Goal: Answer question/provide support: Share knowledge or assist other users

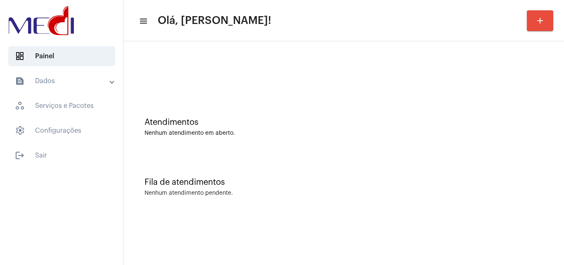
click at [245, 112] on div "Atendimentos Nenhum atendimento em aberto." at bounding box center [344, 123] width 432 height 60
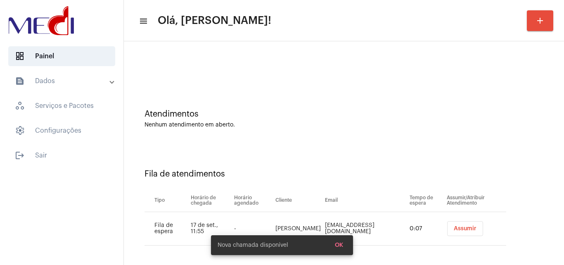
scroll to position [11, 0]
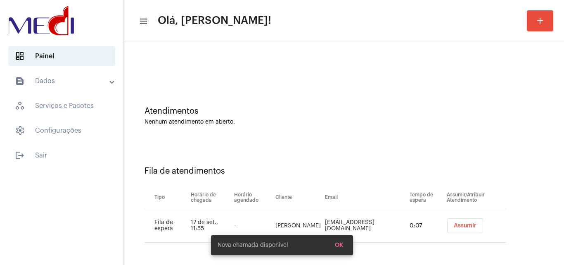
click at [467, 223] on span "Assumir" at bounding box center [465, 226] width 23 height 6
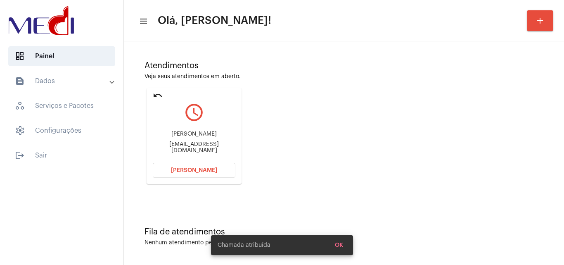
scroll to position [58, 0]
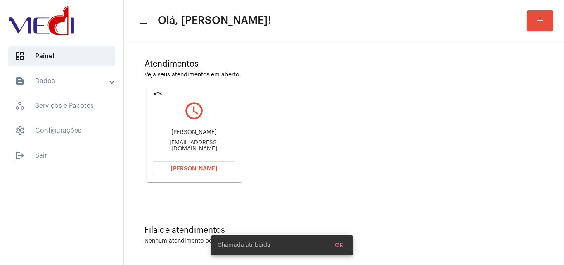
drag, startPoint x: 166, startPoint y: 131, endPoint x: 218, endPoint y: 125, distance: 52.4
click at [218, 125] on div "[PERSON_NAME] [EMAIL_ADDRESS][DOMAIN_NAME]" at bounding box center [194, 140] width 83 height 37
copy div "[PERSON_NAME] Viei"
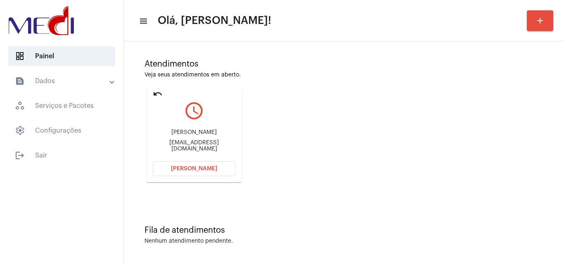
click at [160, 92] on mat-icon "undo" at bounding box center [158, 94] width 10 height 10
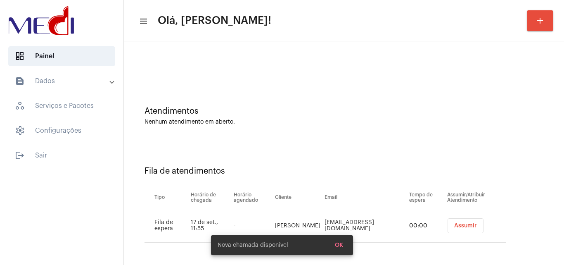
scroll to position [11, 0]
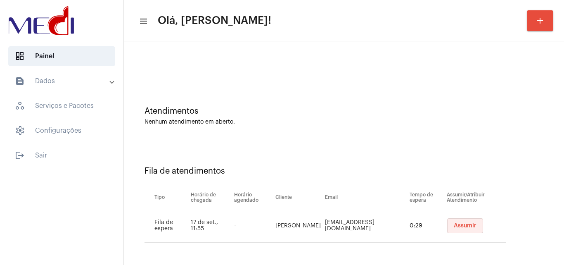
click at [454, 225] on span "Assumir" at bounding box center [465, 226] width 23 height 6
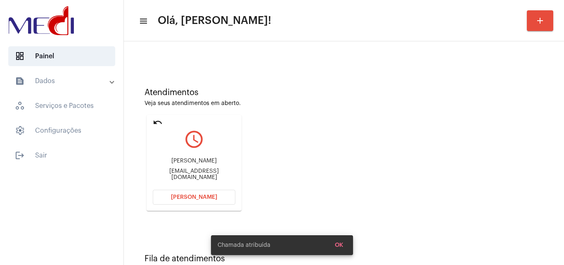
scroll to position [58, 0]
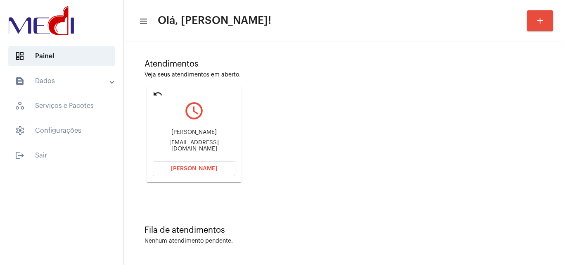
click at [190, 170] on span "[PERSON_NAME]" at bounding box center [194, 169] width 46 height 6
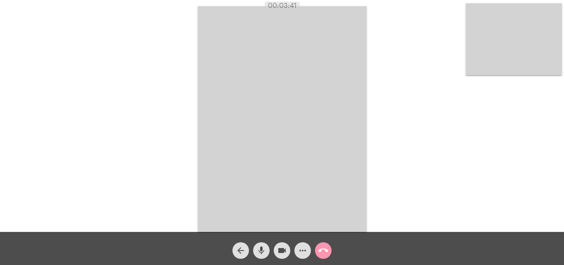
click at [260, 250] on mat-icon "mic" at bounding box center [262, 250] width 10 height 10
click at [260, 250] on mat-icon "mic_off" at bounding box center [262, 250] width 10 height 10
click at [321, 251] on mat-icon "call_end" at bounding box center [323, 250] width 10 height 10
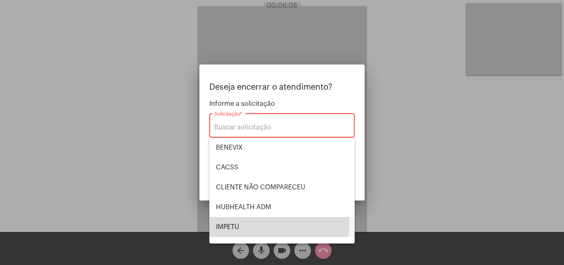
drag, startPoint x: 237, startPoint y: 223, endPoint x: 335, endPoint y: 166, distance: 113.3
click at [237, 223] on span "IMPETU" at bounding box center [282, 227] width 132 height 20
type input "IMPETU"
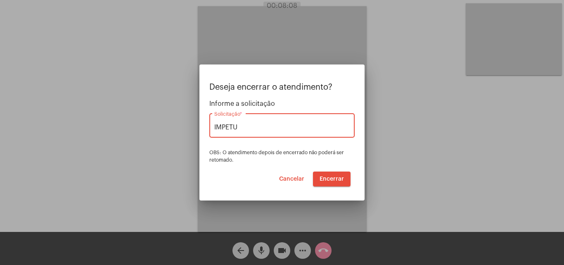
click at [323, 179] on span "Encerrar" at bounding box center [332, 179] width 24 height 6
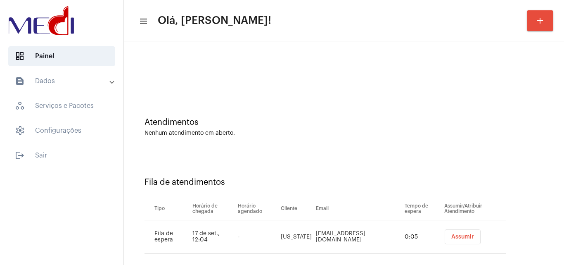
click at [451, 235] on span "Assumir" at bounding box center [462, 237] width 23 height 6
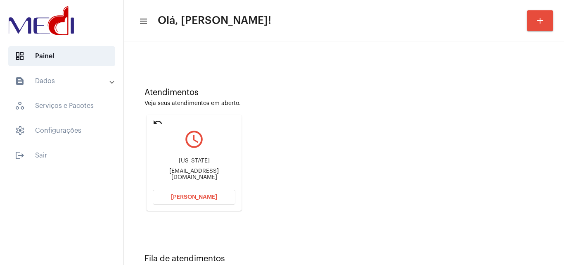
scroll to position [58, 0]
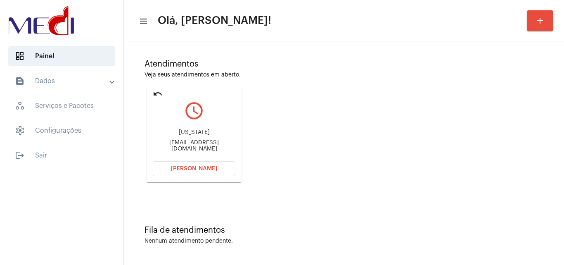
drag, startPoint x: 155, startPoint y: 144, endPoint x: 187, endPoint y: 144, distance: 31.8
click at [187, 144] on div "virginiarisperi@gmail.com" at bounding box center [194, 146] width 83 height 12
copy div "virginiarisp"
click at [206, 163] on button "Abrir Chamada" at bounding box center [194, 168] width 83 height 15
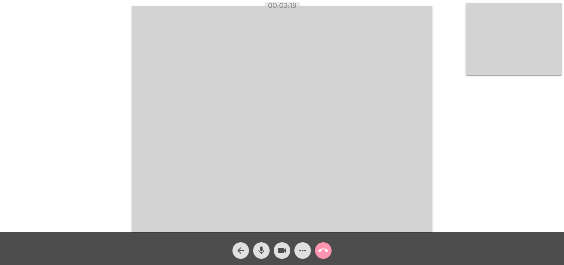
click at [325, 249] on mat-icon "call_end" at bounding box center [323, 250] width 10 height 10
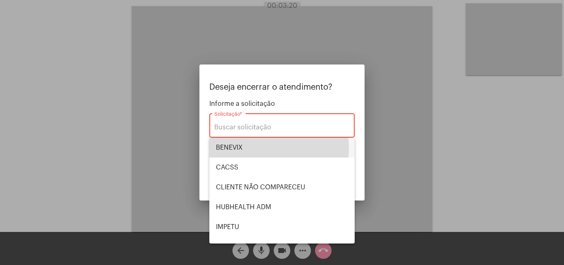
click at [254, 147] on span "BENEVIX" at bounding box center [282, 148] width 132 height 20
type input "BENEVIX"
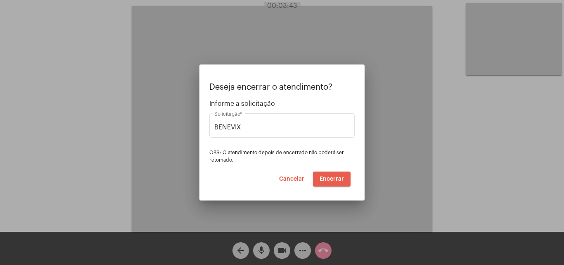
click at [333, 178] on span "Encerrar" at bounding box center [332, 179] width 24 height 6
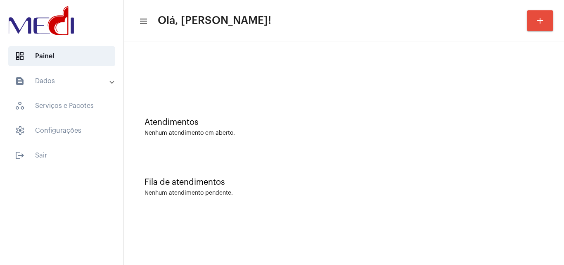
click at [312, 164] on div "Fila de atendimentos Nenhum atendimento pendente." at bounding box center [344, 183] width 432 height 60
click at [270, 145] on div "Atendimentos Nenhum atendimento em aberto." at bounding box center [344, 123] width 432 height 60
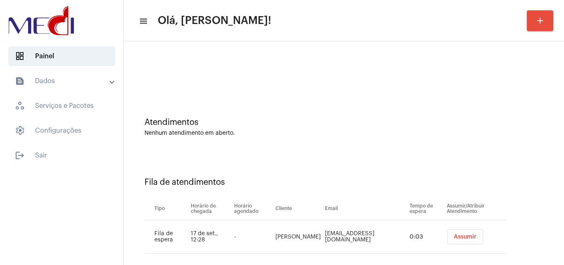
click at [472, 238] on button "Assumir" at bounding box center [465, 236] width 36 height 15
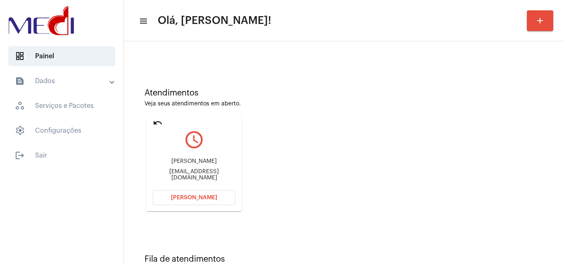
scroll to position [58, 0]
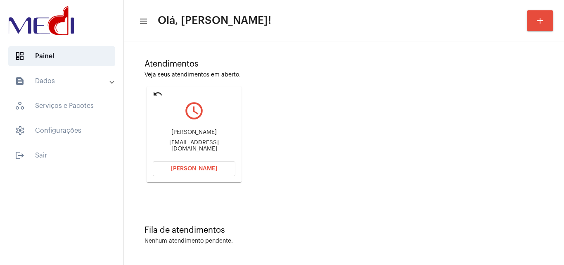
drag, startPoint x: 167, startPoint y: 130, endPoint x: 218, endPoint y: 127, distance: 50.9
click at [218, 127] on div "[PERSON_NAME] [PERSON_NAME][EMAIL_ADDRESS][DOMAIN_NAME]" at bounding box center [194, 140] width 83 height 37
copy div "[PERSON_NAME]"
drag, startPoint x: 186, startPoint y: 167, endPoint x: 171, endPoint y: 135, distance: 35.9
click at [185, 167] on span "[PERSON_NAME]" at bounding box center [194, 169] width 46 height 6
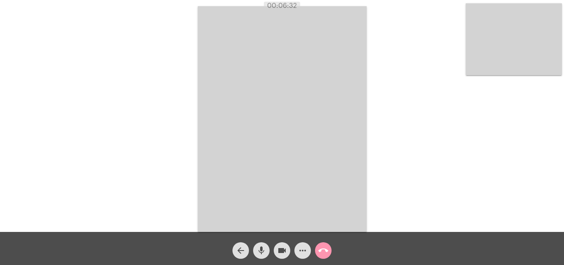
click at [325, 251] on mat-icon "call_end" at bounding box center [323, 250] width 10 height 10
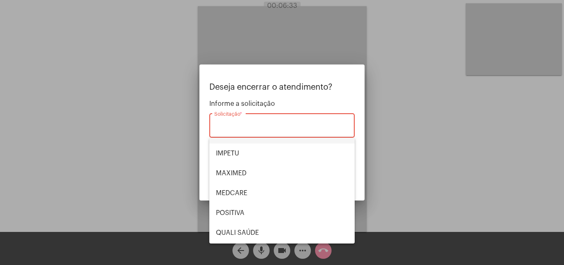
scroll to position [83, 0]
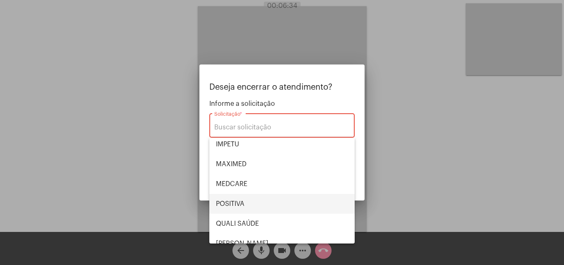
click at [249, 203] on span "POSITIVA" at bounding box center [282, 204] width 132 height 20
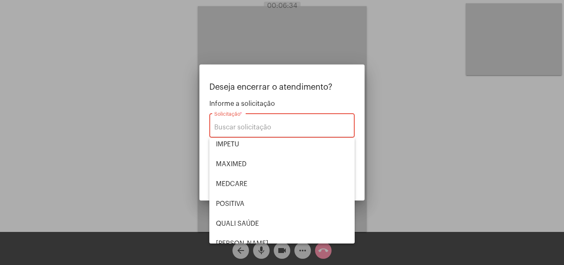
type input "POSITIVA"
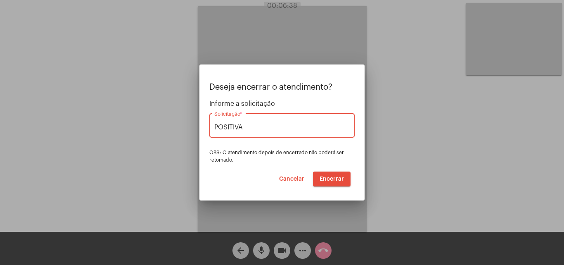
click at [336, 178] on span "Encerrar" at bounding box center [332, 179] width 24 height 6
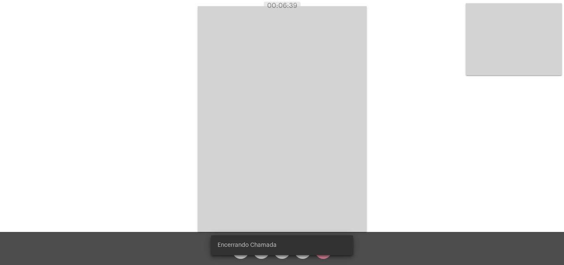
click at [336, 178] on video at bounding box center [282, 119] width 169 height 226
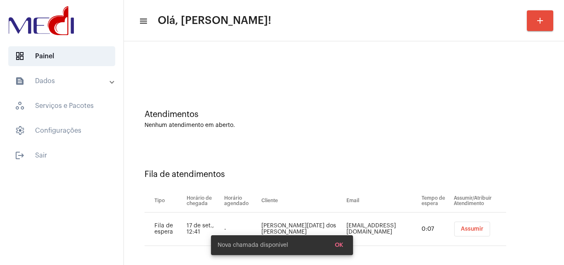
scroll to position [11, 0]
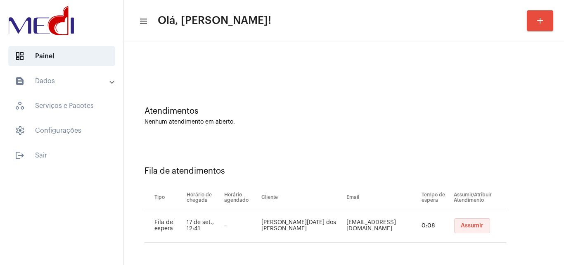
click at [461, 226] on span "Assumir" at bounding box center [472, 226] width 23 height 6
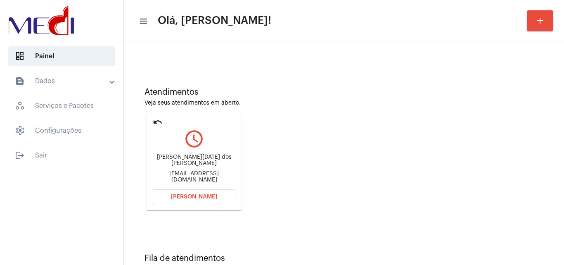
scroll to position [58, 0]
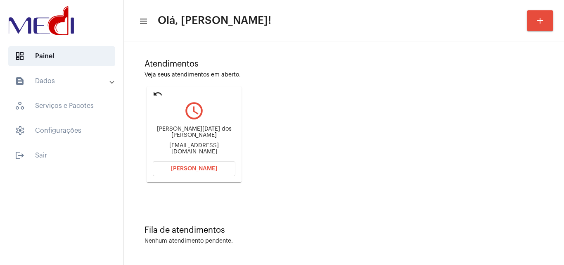
drag, startPoint x: 157, startPoint y: 135, endPoint x: 217, endPoint y: 136, distance: 59.9
click at [217, 136] on div "Jéssica Lucia dos santos" at bounding box center [194, 132] width 83 height 12
copy div "Jéssica Lucia dos sa"
drag, startPoint x: 150, startPoint y: 145, endPoint x: 187, endPoint y: 124, distance: 42.7
click at [199, 145] on mat-card "undo query_builder Jéssica Lucia dos santos jessicaluciafg2@gmail.com Abrir Cha…" at bounding box center [194, 134] width 95 height 96
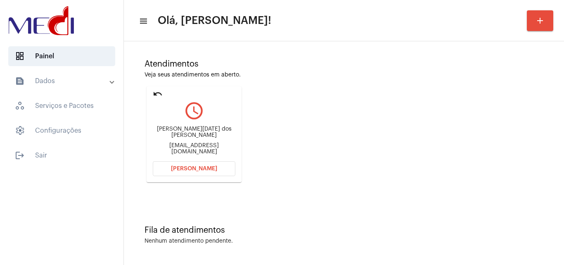
copy div "jessicaluciafg2"
click at [179, 164] on button "Abrir Chamada" at bounding box center [194, 168] width 83 height 15
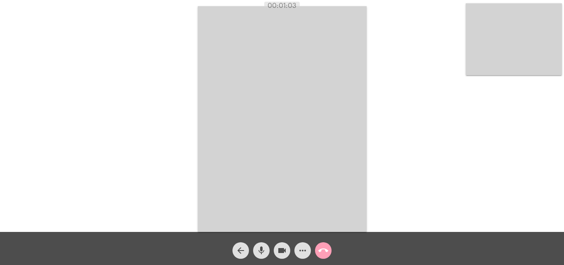
click at [328, 250] on mat-icon "call_end" at bounding box center [323, 250] width 10 height 10
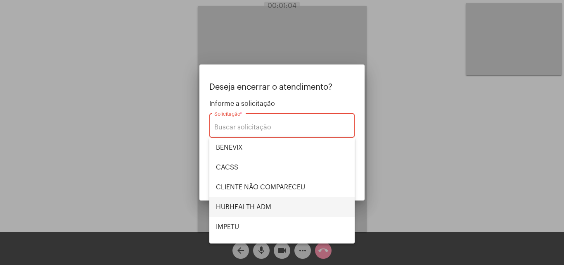
click at [253, 204] on span "HUBHEALTH ADM" at bounding box center [282, 207] width 132 height 20
type input "HUBHEALTH ADM"
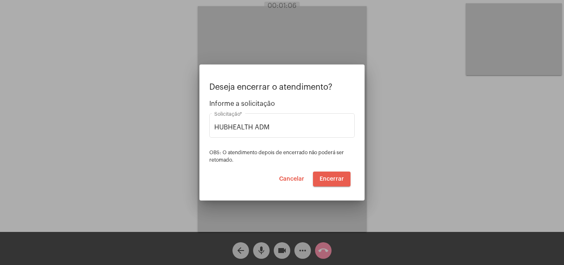
click at [332, 179] on span "Encerrar" at bounding box center [332, 179] width 24 height 6
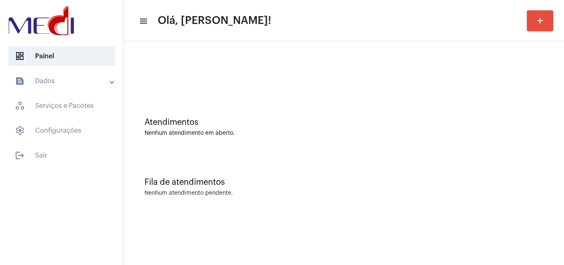
click at [384, 136] on div "Atendimentos Nenhum atendimento em aberto." at bounding box center [344, 123] width 432 height 60
click at [306, 196] on div "Nenhum atendimento pendente." at bounding box center [344, 193] width 399 height 6
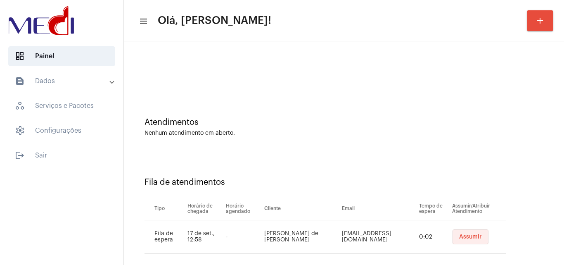
click at [471, 238] on span "Assumir" at bounding box center [470, 237] width 23 height 6
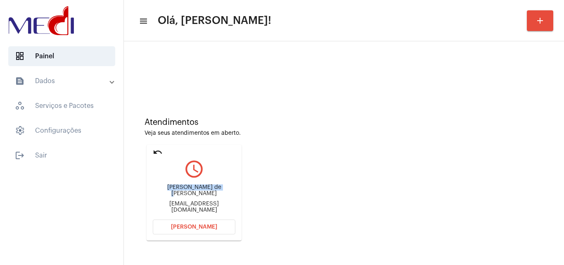
drag, startPoint x: 152, startPoint y: 191, endPoint x: 198, endPoint y: 191, distance: 45.9
click at [198, 191] on mat-card "undo query_builder Tatiana ferreira de arruda silva gercinonetostellius@gmail.c…" at bounding box center [194, 193] width 95 height 96
copy div "Tatiana ferreira d"
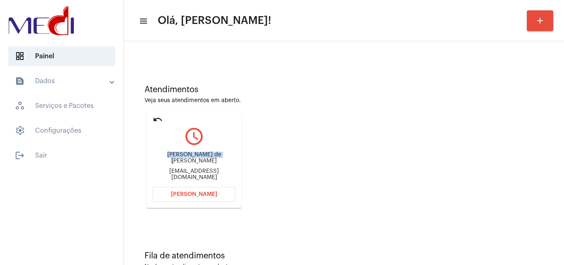
scroll to position [58, 0]
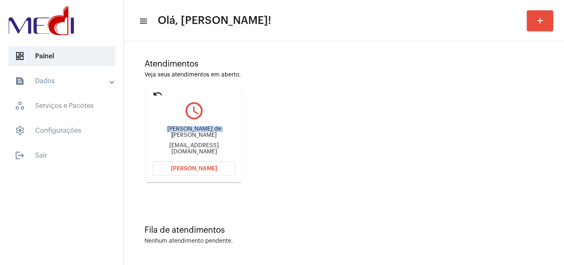
click at [195, 166] on span "[PERSON_NAME]" at bounding box center [194, 169] width 46 height 6
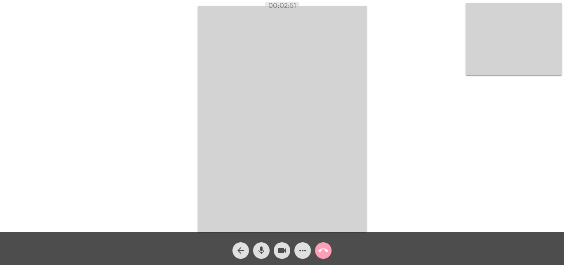
click at [325, 251] on mat-icon "call_end" at bounding box center [323, 250] width 10 height 10
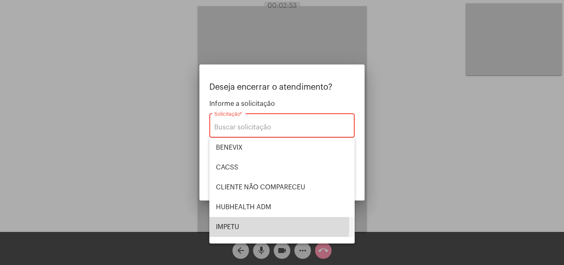
click at [238, 225] on span "IMPETU" at bounding box center [282, 227] width 132 height 20
type input "IMPETU"
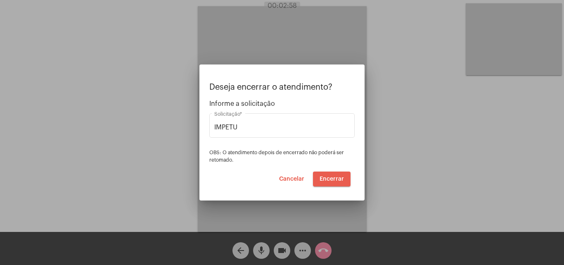
click at [331, 177] on span "Encerrar" at bounding box center [332, 179] width 24 height 6
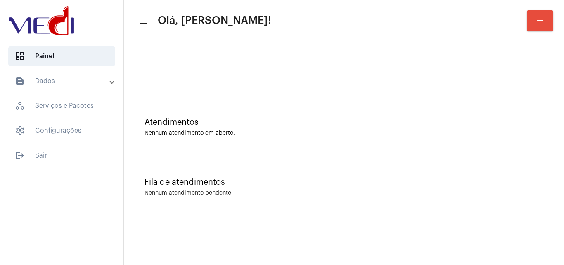
click at [270, 107] on div "Atendimentos Nenhum atendimento em aberto." at bounding box center [344, 123] width 432 height 60
click at [181, 131] on div "Nenhum atendimento em aberto." at bounding box center [344, 133] width 399 height 6
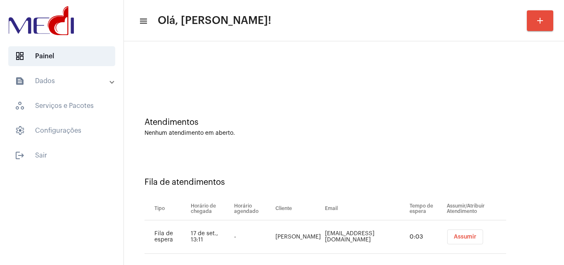
click at [467, 236] on span "Assumir" at bounding box center [465, 237] width 23 height 6
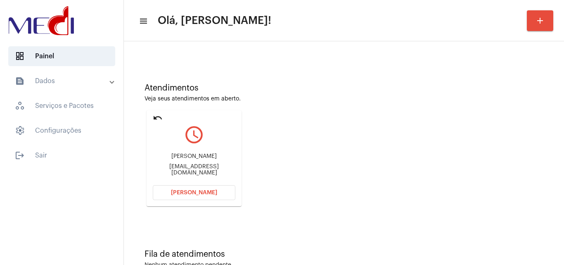
scroll to position [58, 0]
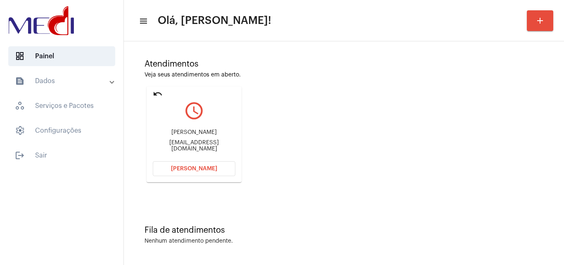
drag, startPoint x: 169, startPoint y: 132, endPoint x: 213, endPoint y: 128, distance: 44.8
click at [213, 128] on div "[PERSON_NAME] [EMAIL_ADDRESS][DOMAIN_NAME]" at bounding box center [194, 140] width 83 height 37
copy div "[PERSON_NAME]"
click at [217, 171] on button "[PERSON_NAME]" at bounding box center [194, 168] width 83 height 15
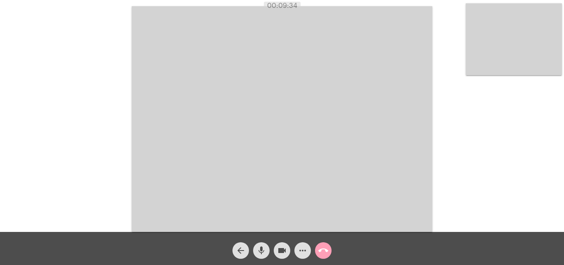
click at [324, 251] on mat-icon "call_end" at bounding box center [323, 250] width 10 height 10
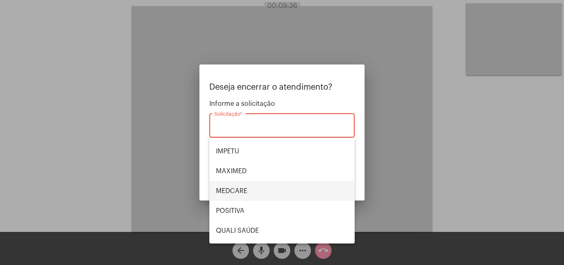
scroll to position [124, 0]
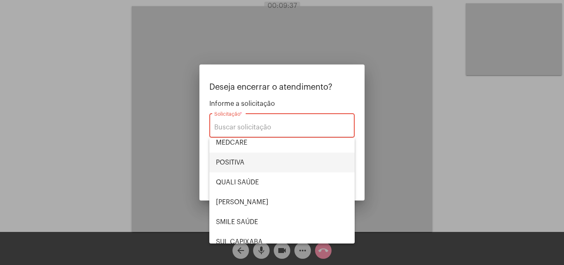
click at [243, 163] on span "POSITIVA" at bounding box center [282, 162] width 132 height 20
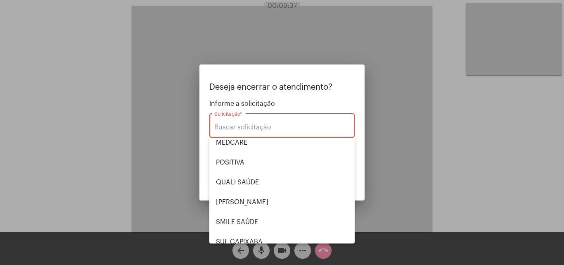
type input "POSITIVA"
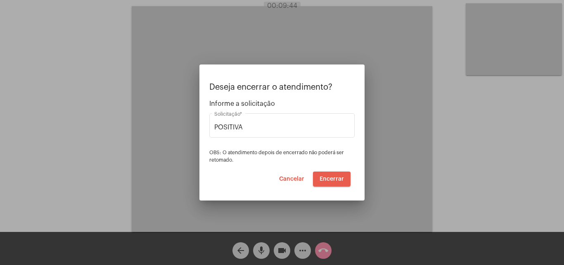
click at [326, 181] on button "Encerrar" at bounding box center [332, 178] width 38 height 15
